Goal: Task Accomplishment & Management: Use online tool/utility

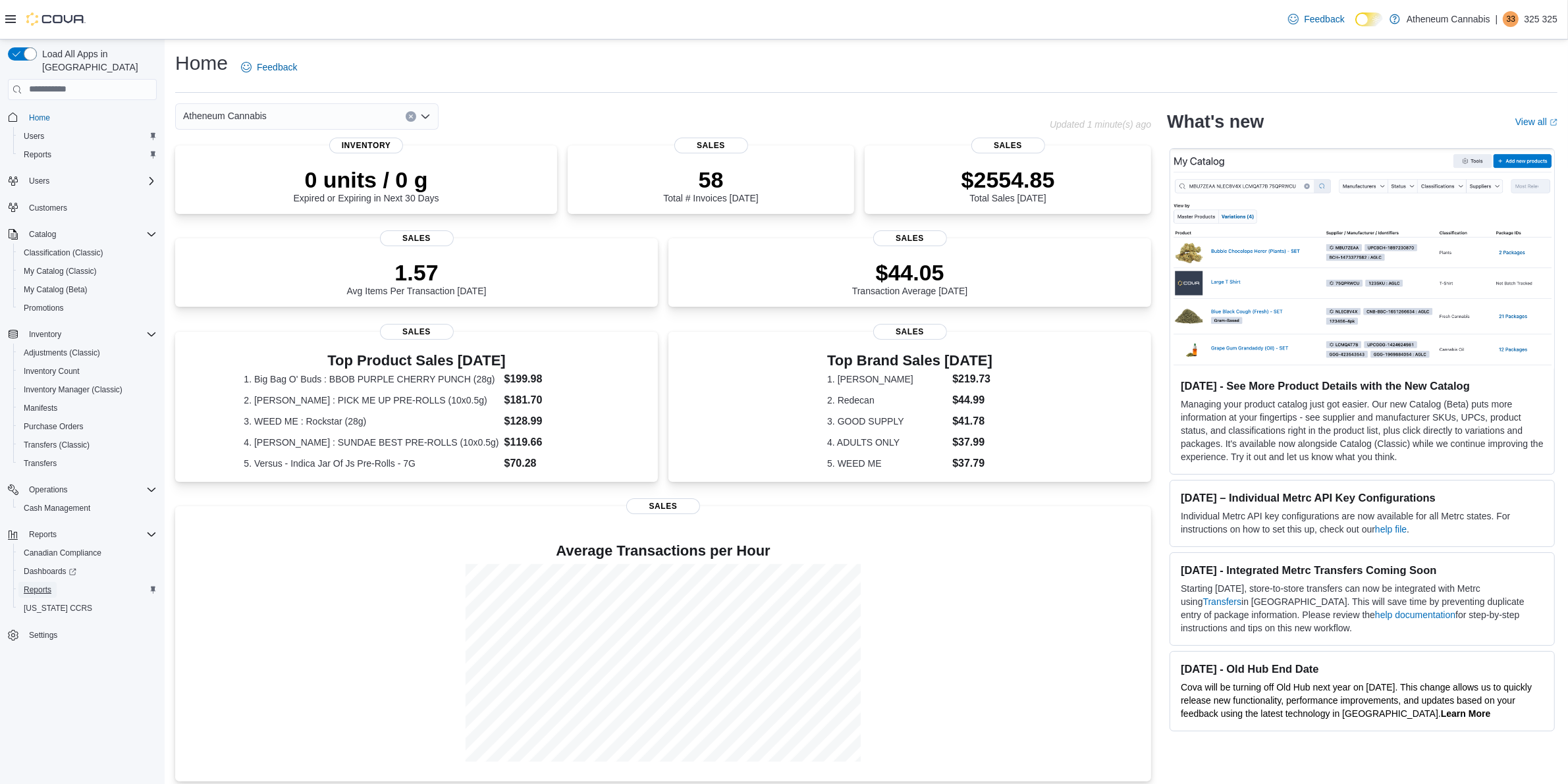
click at [28, 585] on span "Reports" at bounding box center [37, 590] width 28 height 11
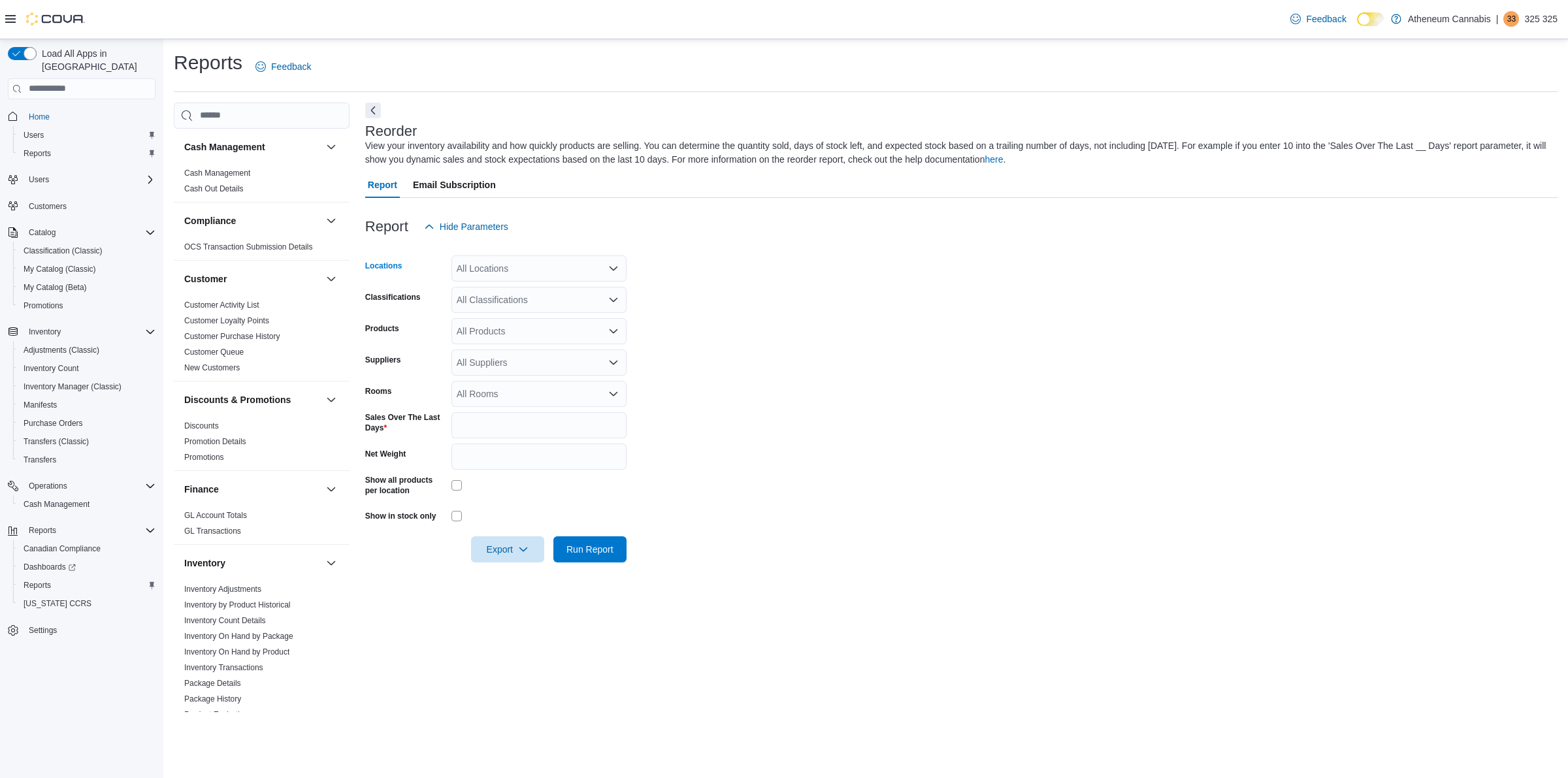
click at [619, 269] on div "All Locations" at bounding box center [539, 269] width 175 height 27
click at [570, 308] on span "2431 West 41st Avenue" at bounding box center [525, 309] width 90 height 13
drag, startPoint x: 823, startPoint y: 314, endPoint x: 719, endPoint y: 407, distance: 139.5
click at [823, 314] on form "Locations 2431 West 41st Avenue Classifications All Classifications Products Al…" at bounding box center [961, 401] width 1192 height 323
click at [606, 543] on span "Run Report" at bounding box center [590, 549] width 47 height 13
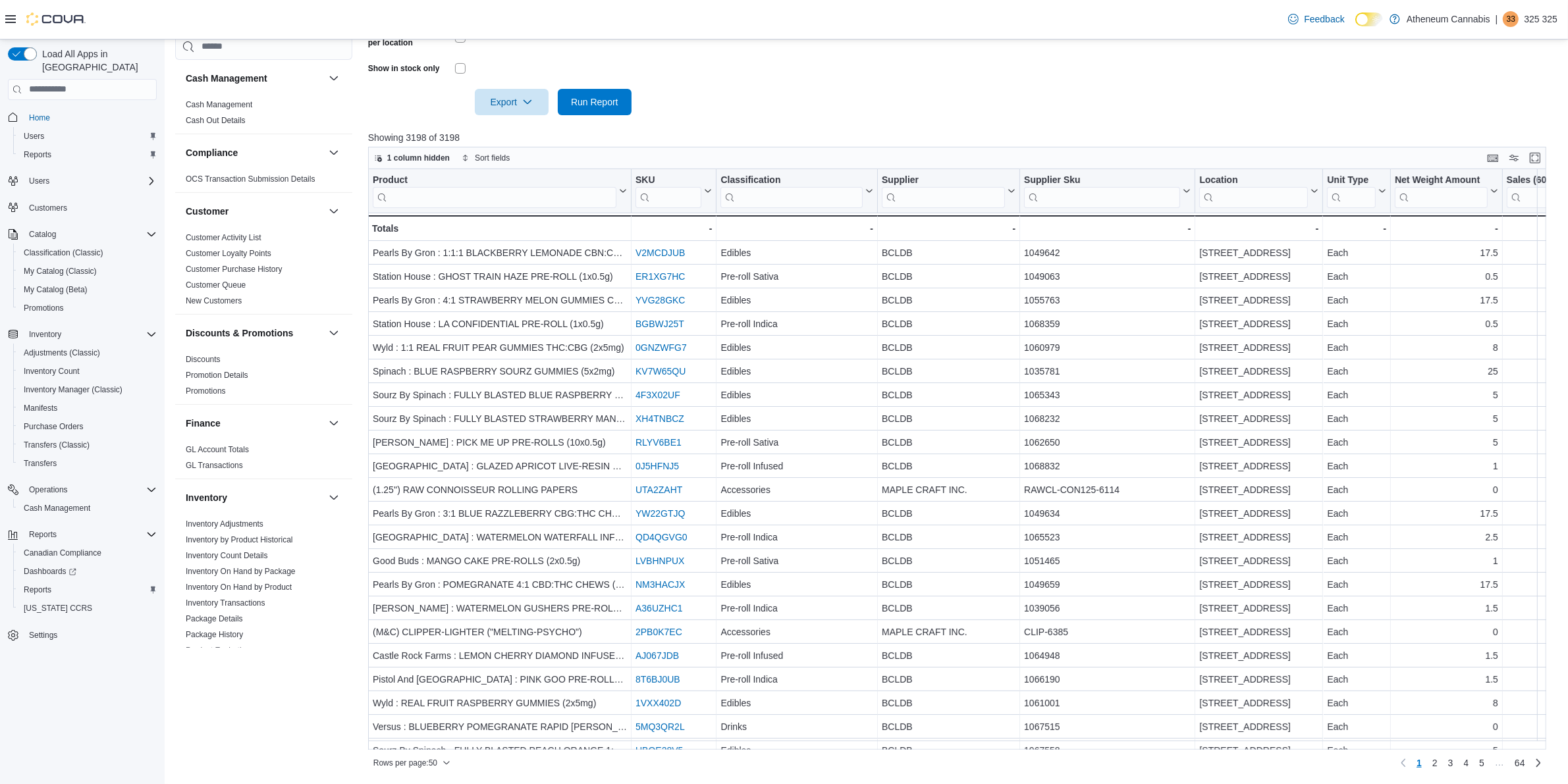
scroll to position [451, 0]
click at [526, 109] on span "Export" at bounding box center [512, 102] width 58 height 27
click at [524, 136] on button "Export to Excel" at bounding box center [513, 128] width 76 height 27
